Goal: Find specific page/section: Find specific page/section

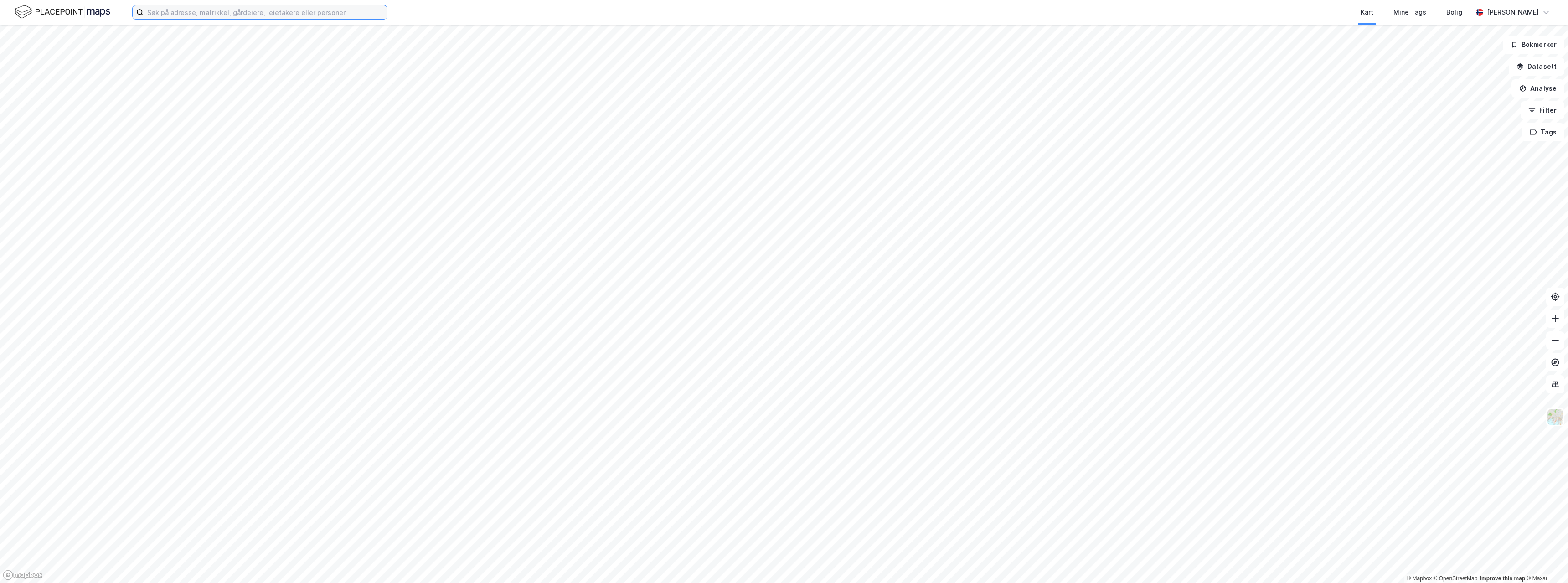
click at [259, 14] on input at bounding box center [265, 12] width 243 height 13
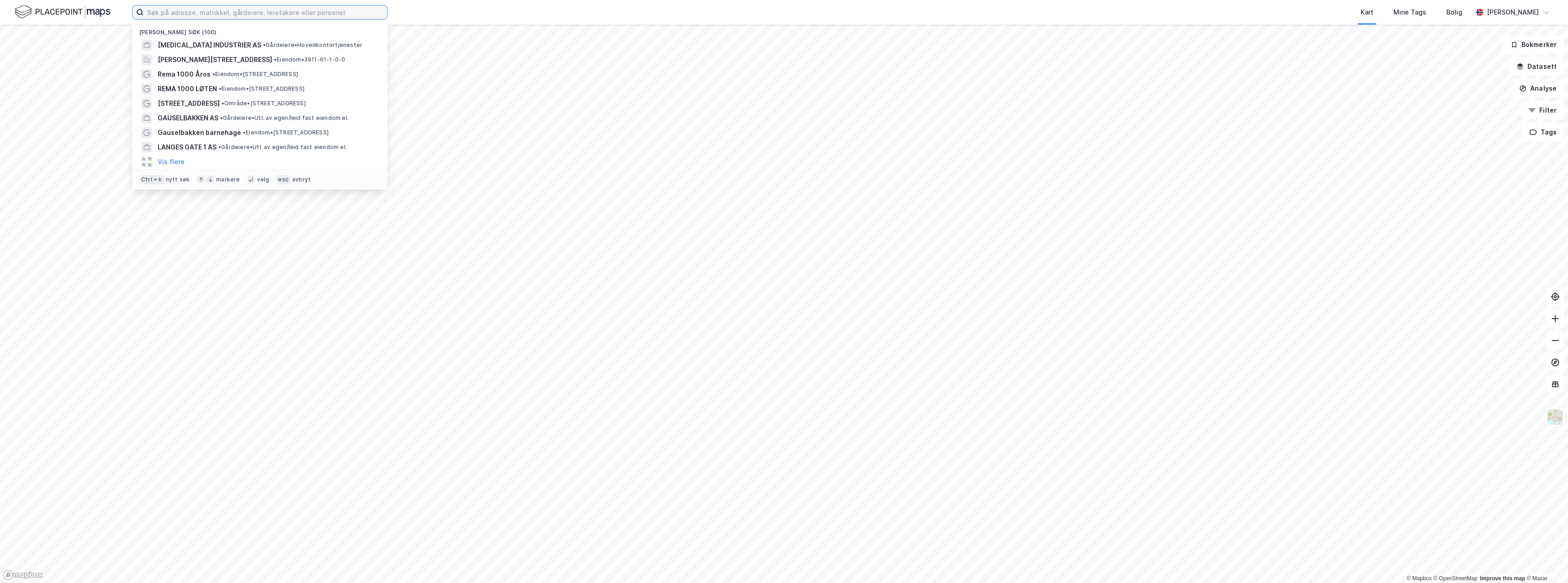
paste input "[STREET_ADDRESS]"
type input "[STREET_ADDRESS]"
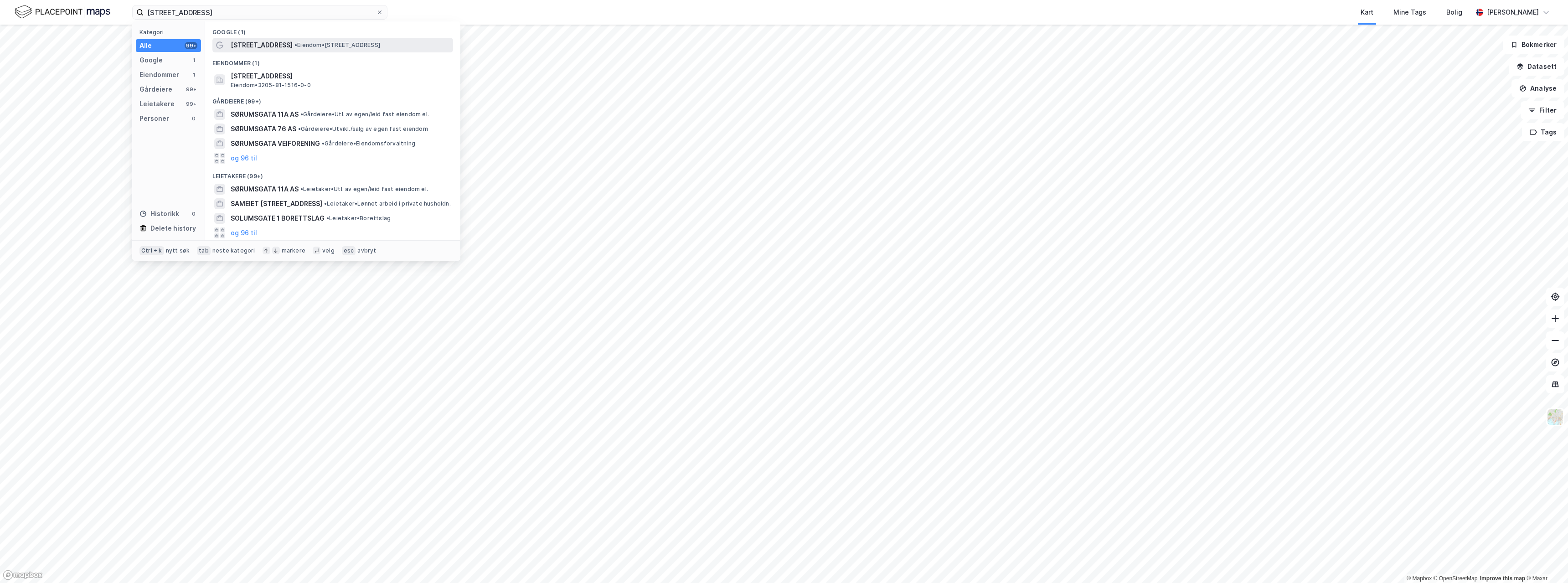
click at [262, 43] on span "[STREET_ADDRESS]" at bounding box center [262, 45] width 62 height 11
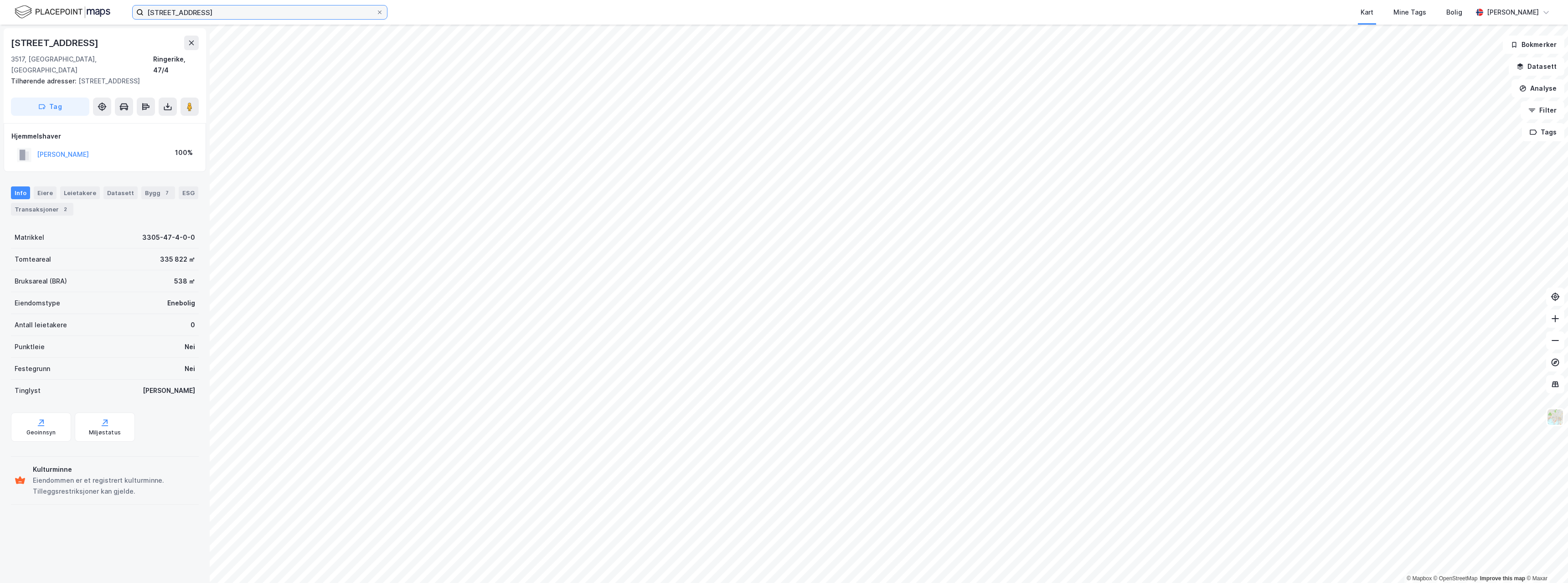
click at [210, 6] on input "[STREET_ADDRESS]" at bounding box center [260, 12] width 233 height 13
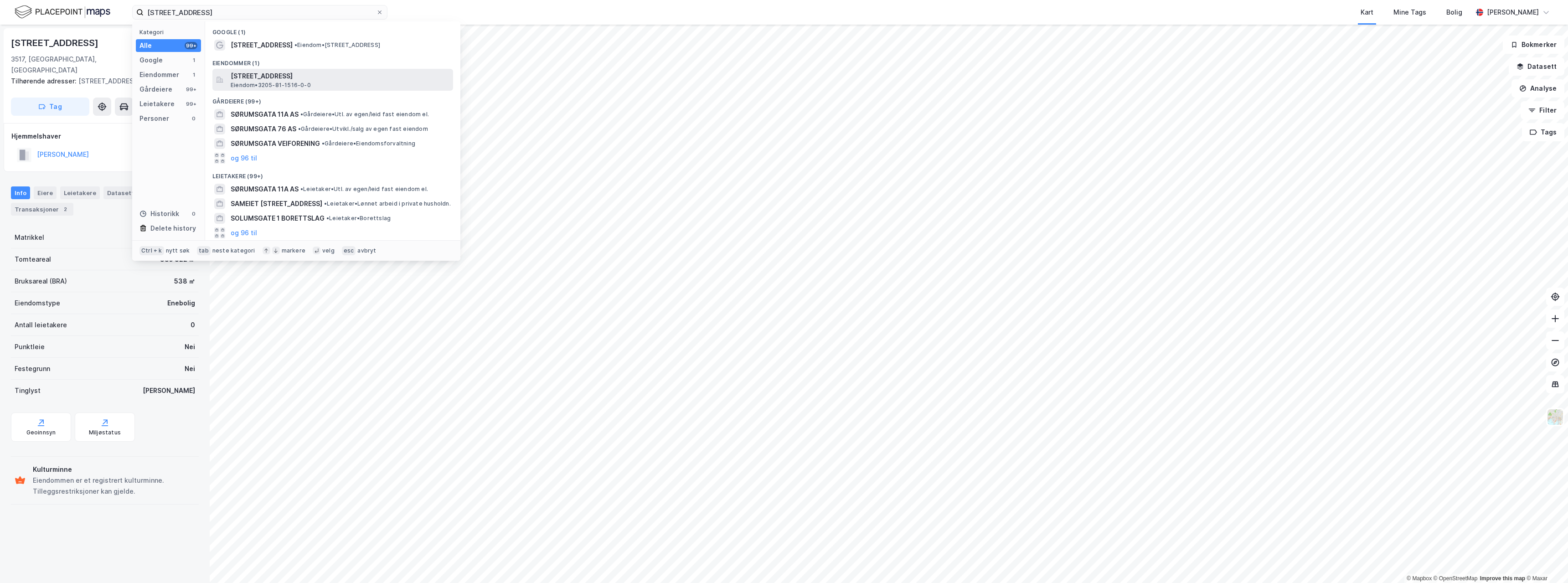
click at [265, 77] on span "[STREET_ADDRESS]" at bounding box center [340, 76] width 219 height 11
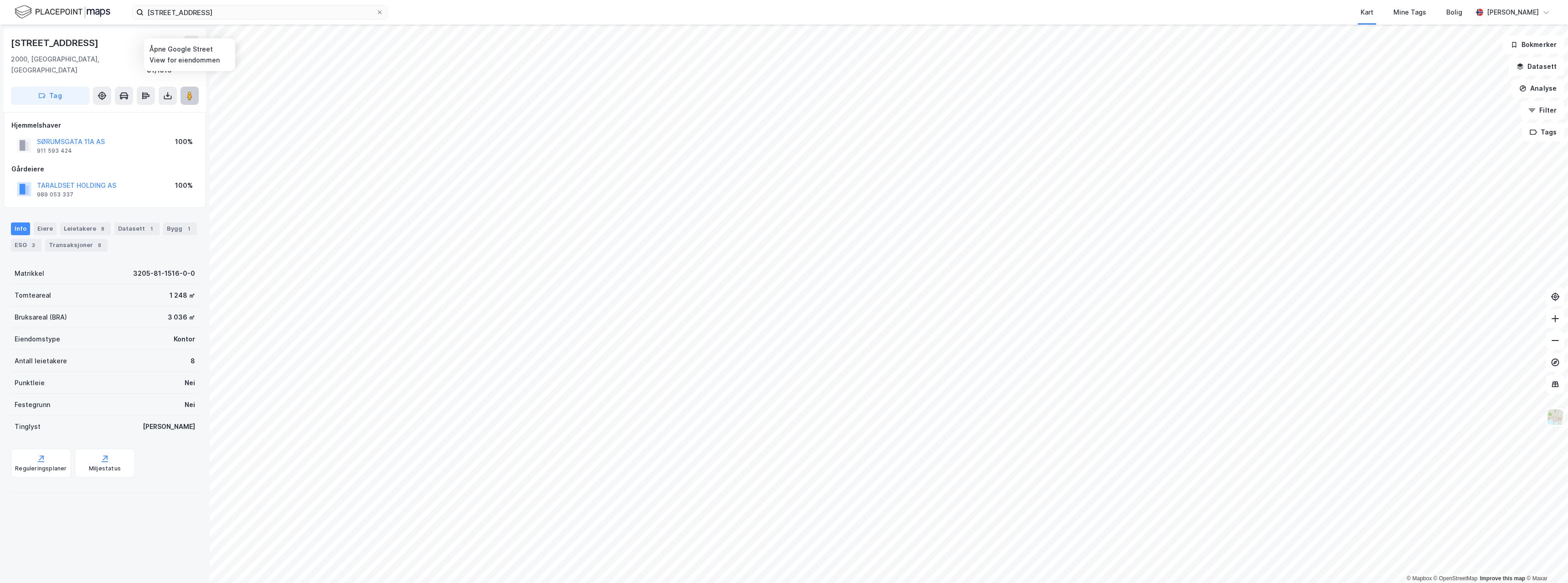
click at [188, 91] on image at bounding box center [189, 96] width 5 height 9
